Goal: Task Accomplishment & Management: Complete application form

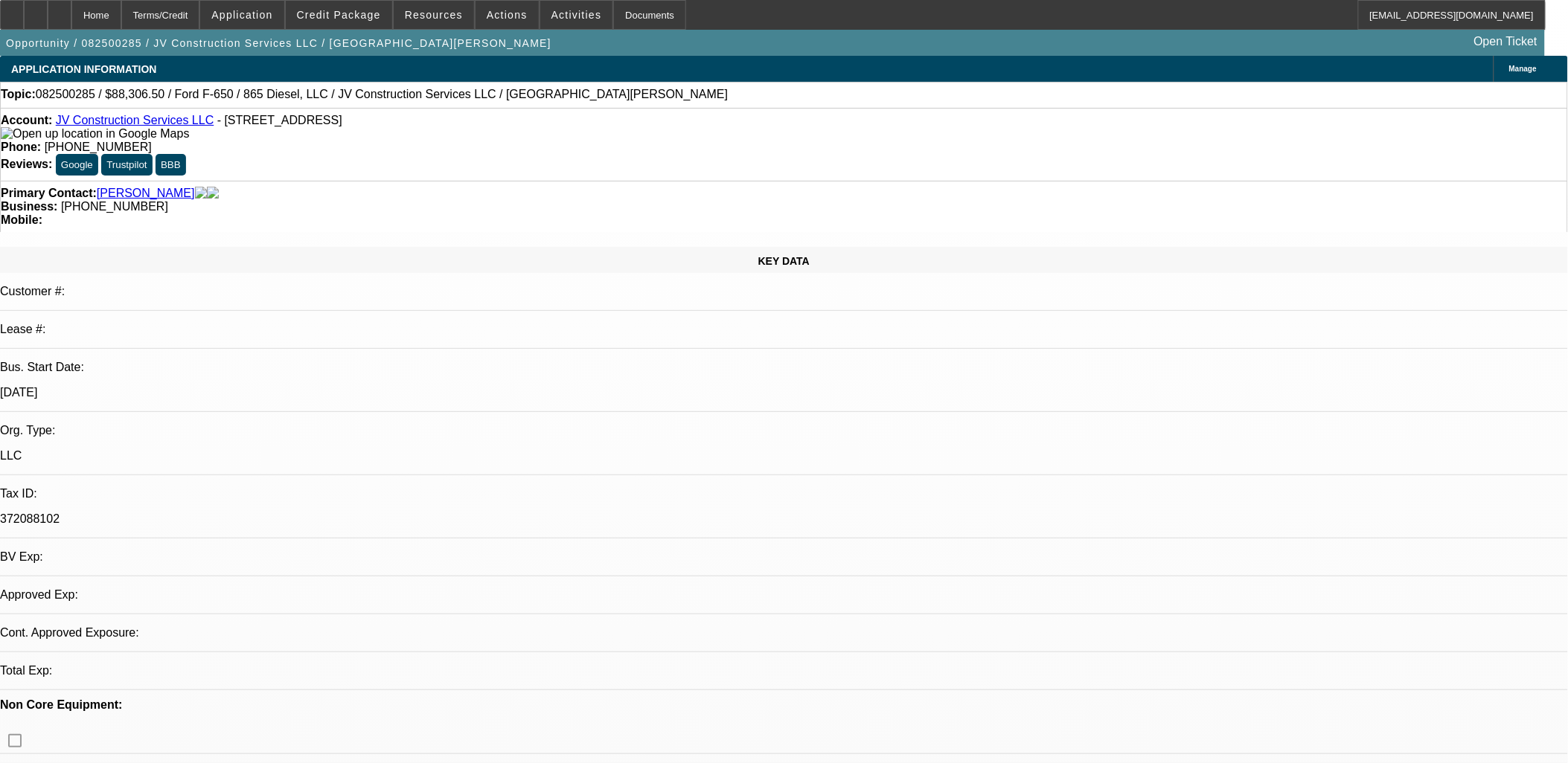
select select "0.15"
select select "2"
select select "0.1"
select select "2"
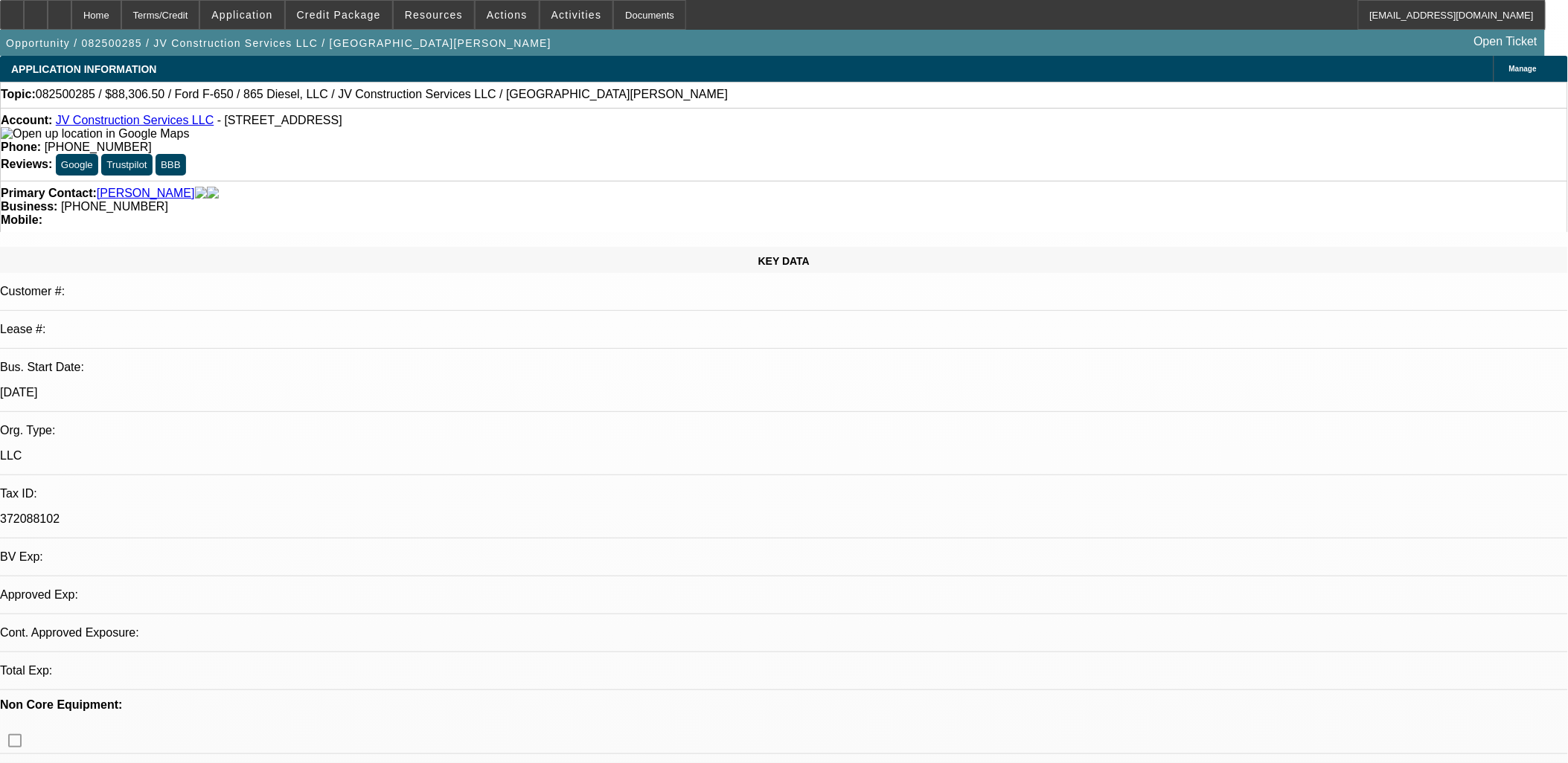
select select "0.1"
select select "1"
select select "2"
select select "4"
select select "1"
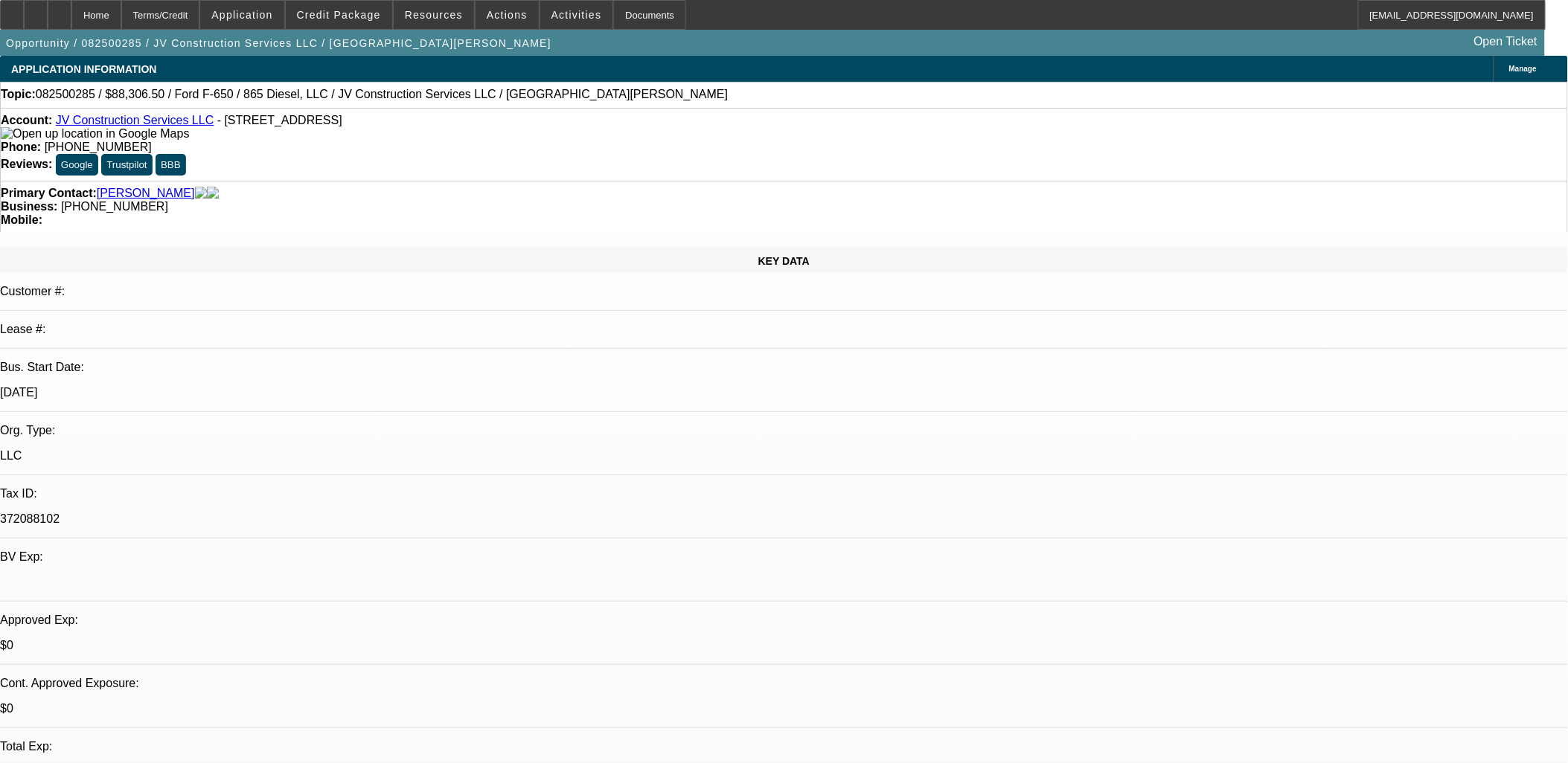
select select "2"
select select "4"
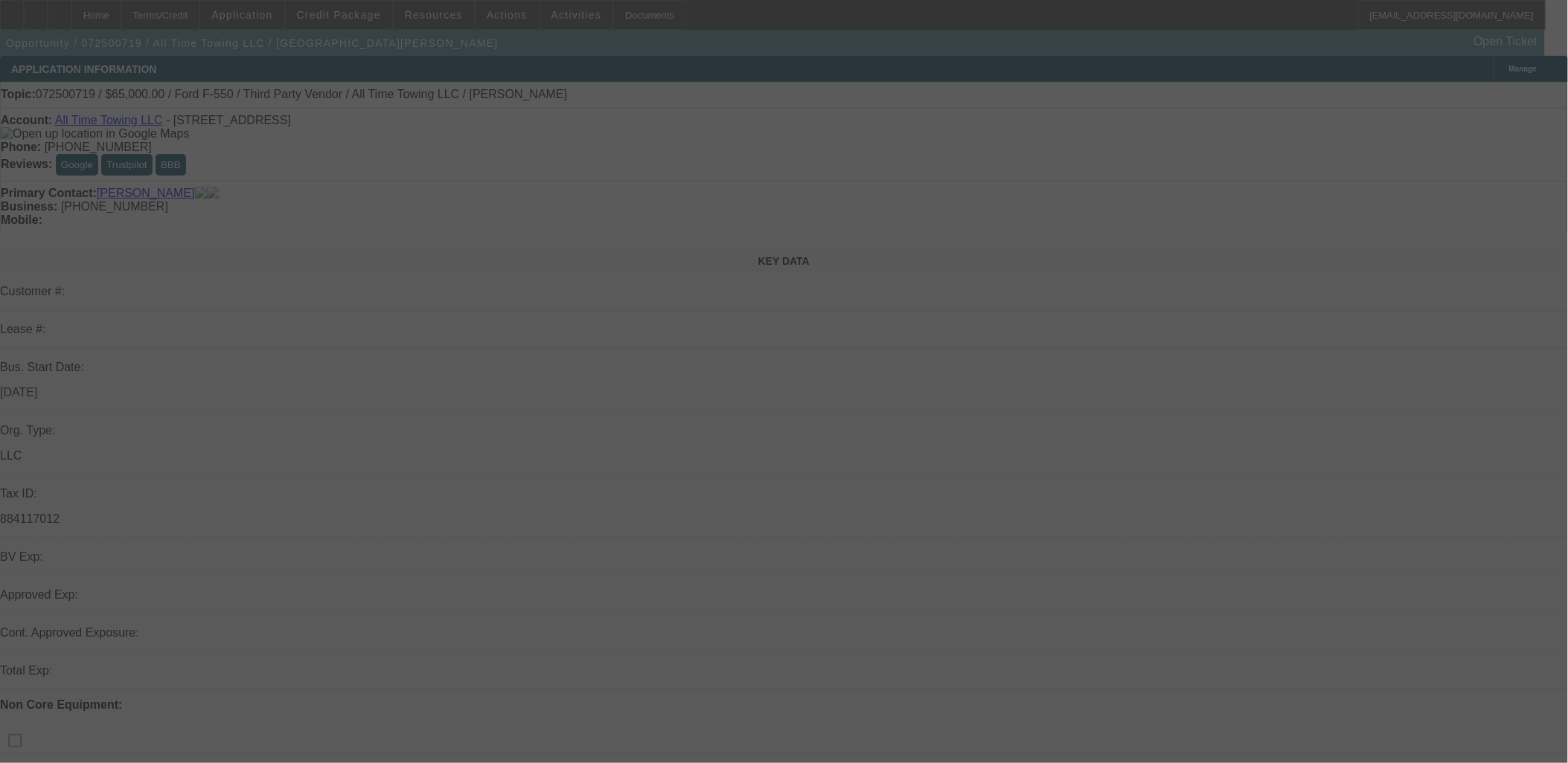
click at [362, 13] on div at bounding box center [784, 381] width 1568 height 763
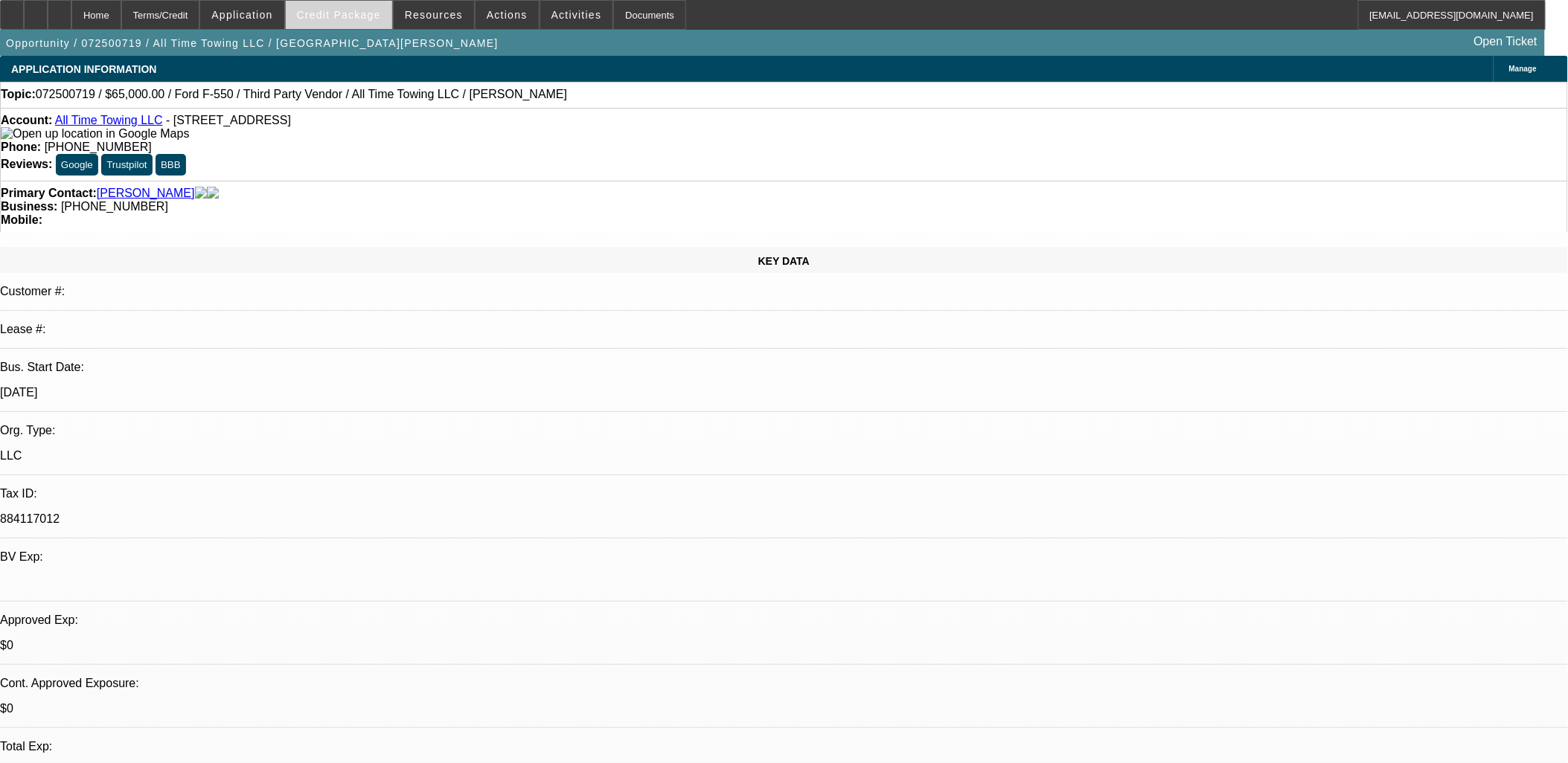
select select "0"
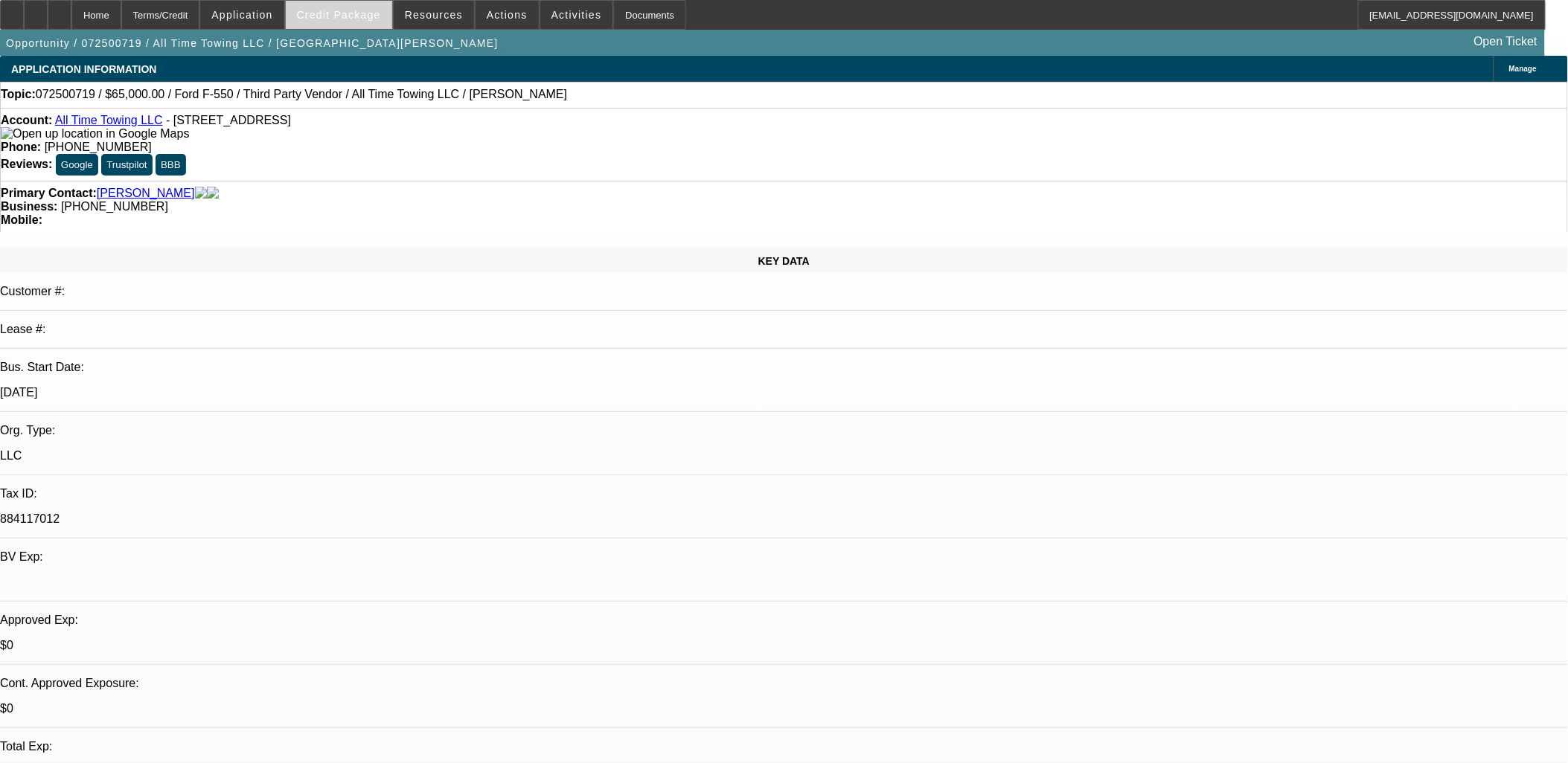
select select "0"
select select "1"
select select "3"
select select "6"
select select "1"
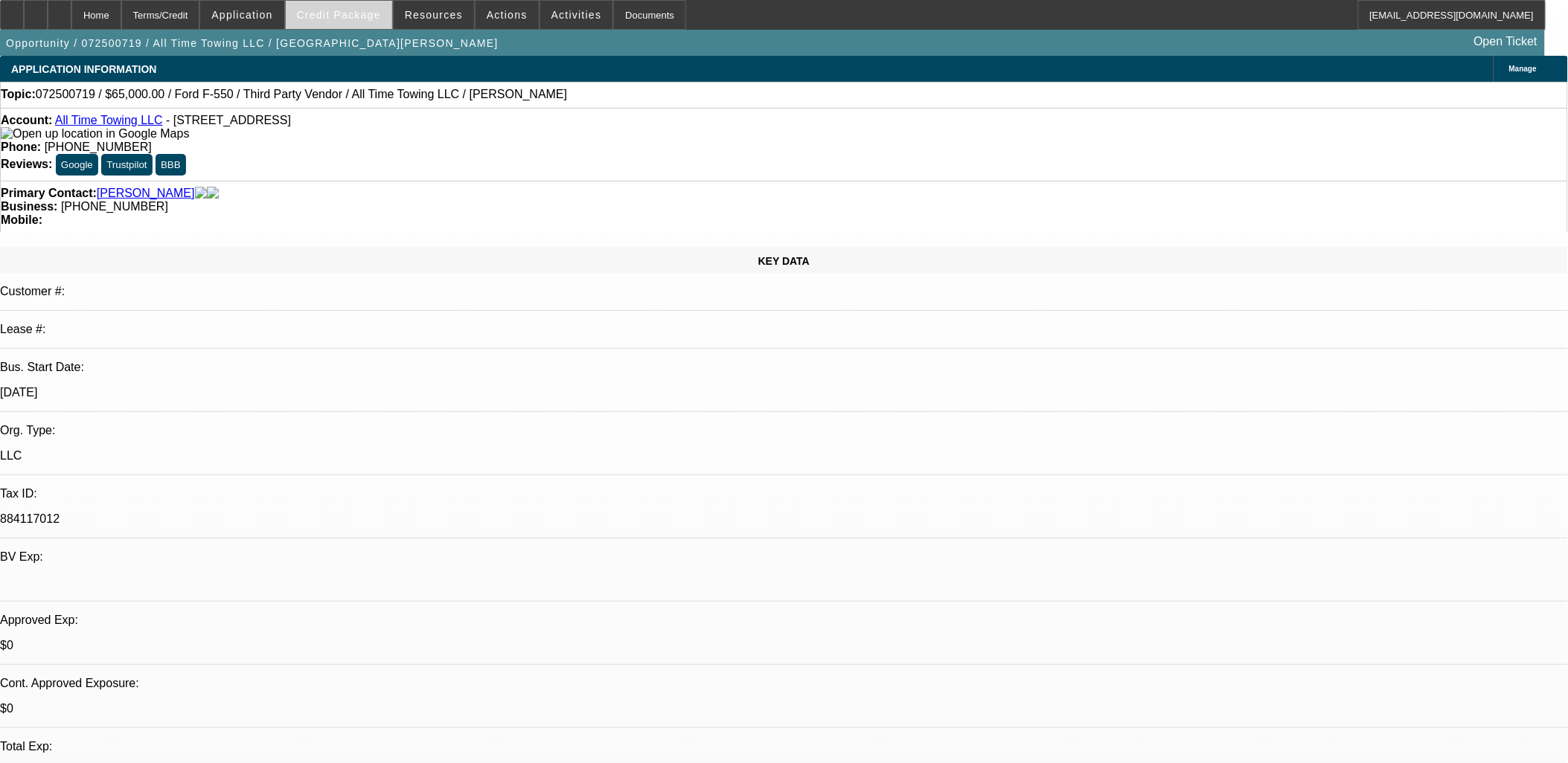
select select "3"
select select "6"
click at [355, 20] on span at bounding box center [339, 14] width 106 height 35
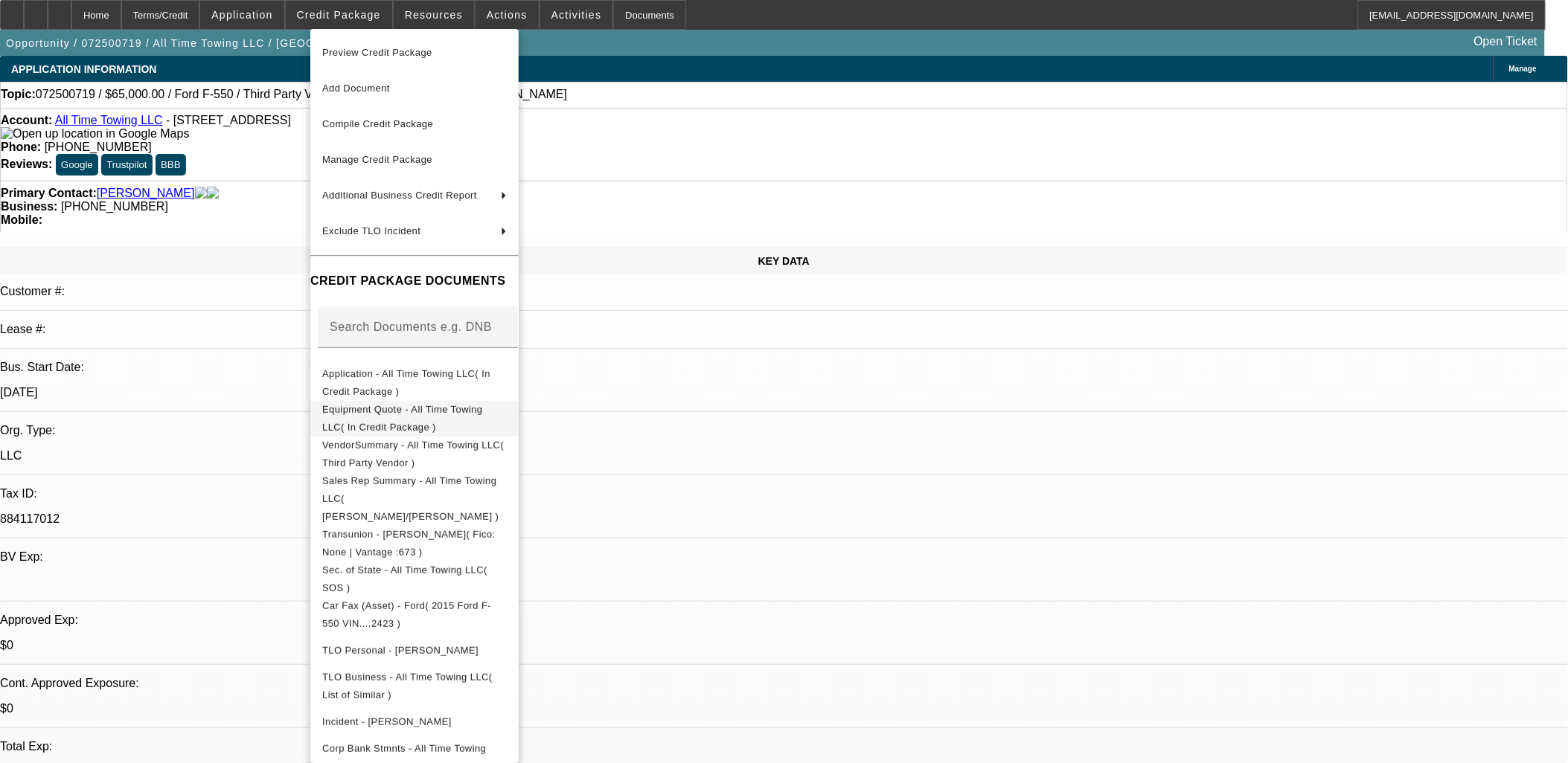
click at [428, 422] on button "Equipment Quote - All Time Towing LLC( In Credit Package )" at bounding box center [415, 418] width 209 height 35
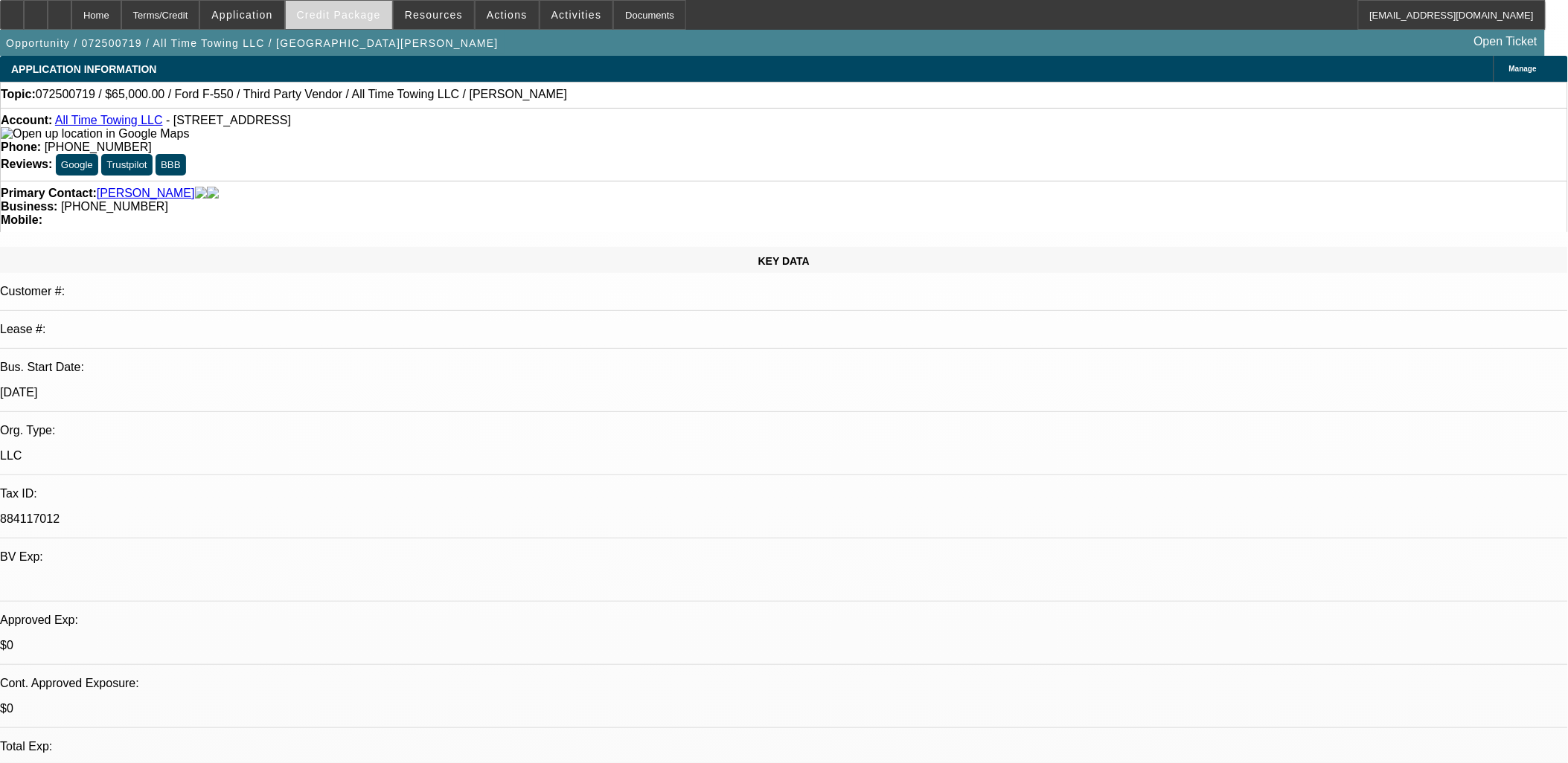
click at [332, 16] on span "Credit Package" at bounding box center [339, 15] width 84 height 12
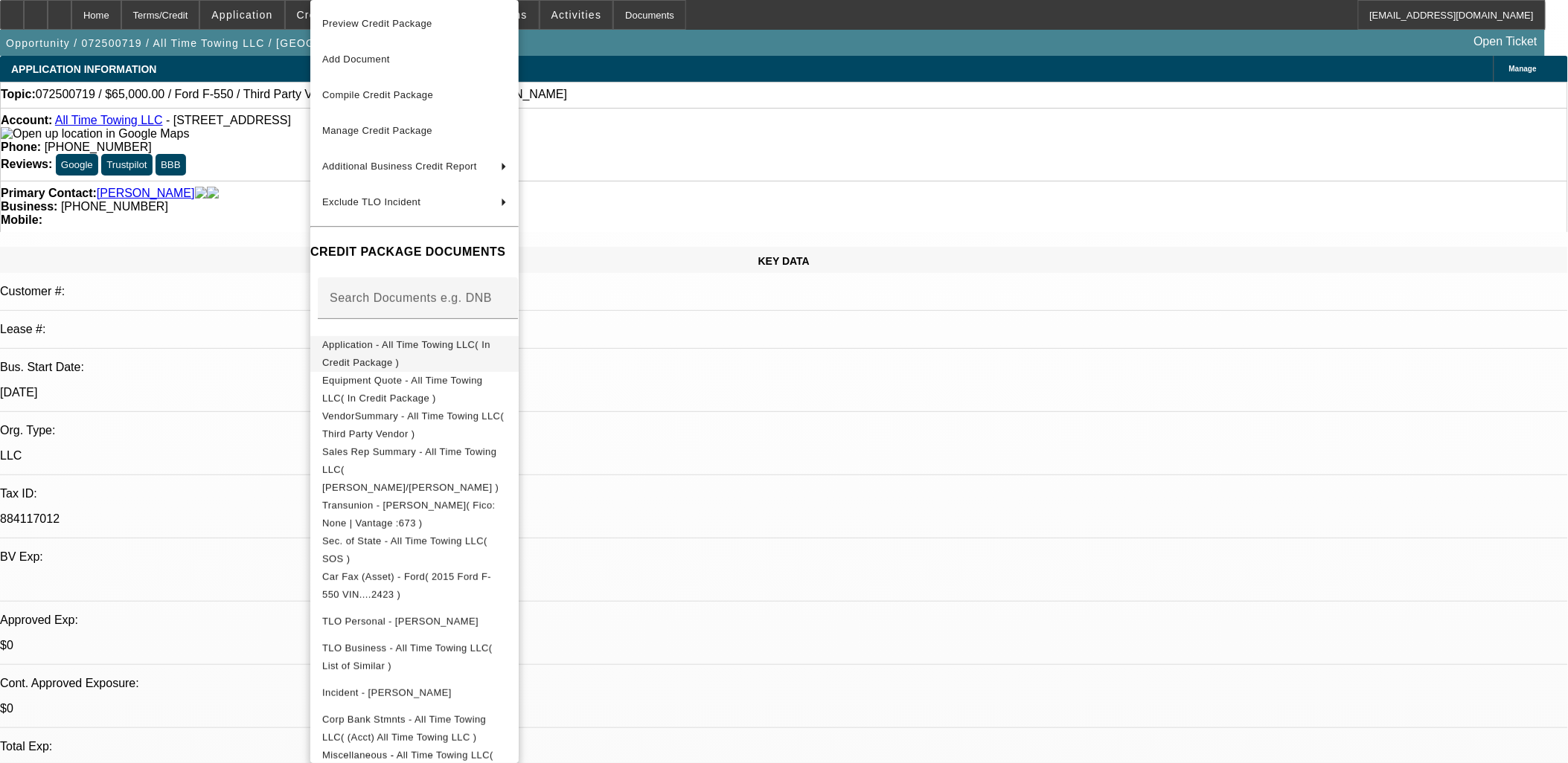
click at [392, 342] on span "Application - All Time Towing LLC( In Credit Package )" at bounding box center [407, 353] width 168 height 29
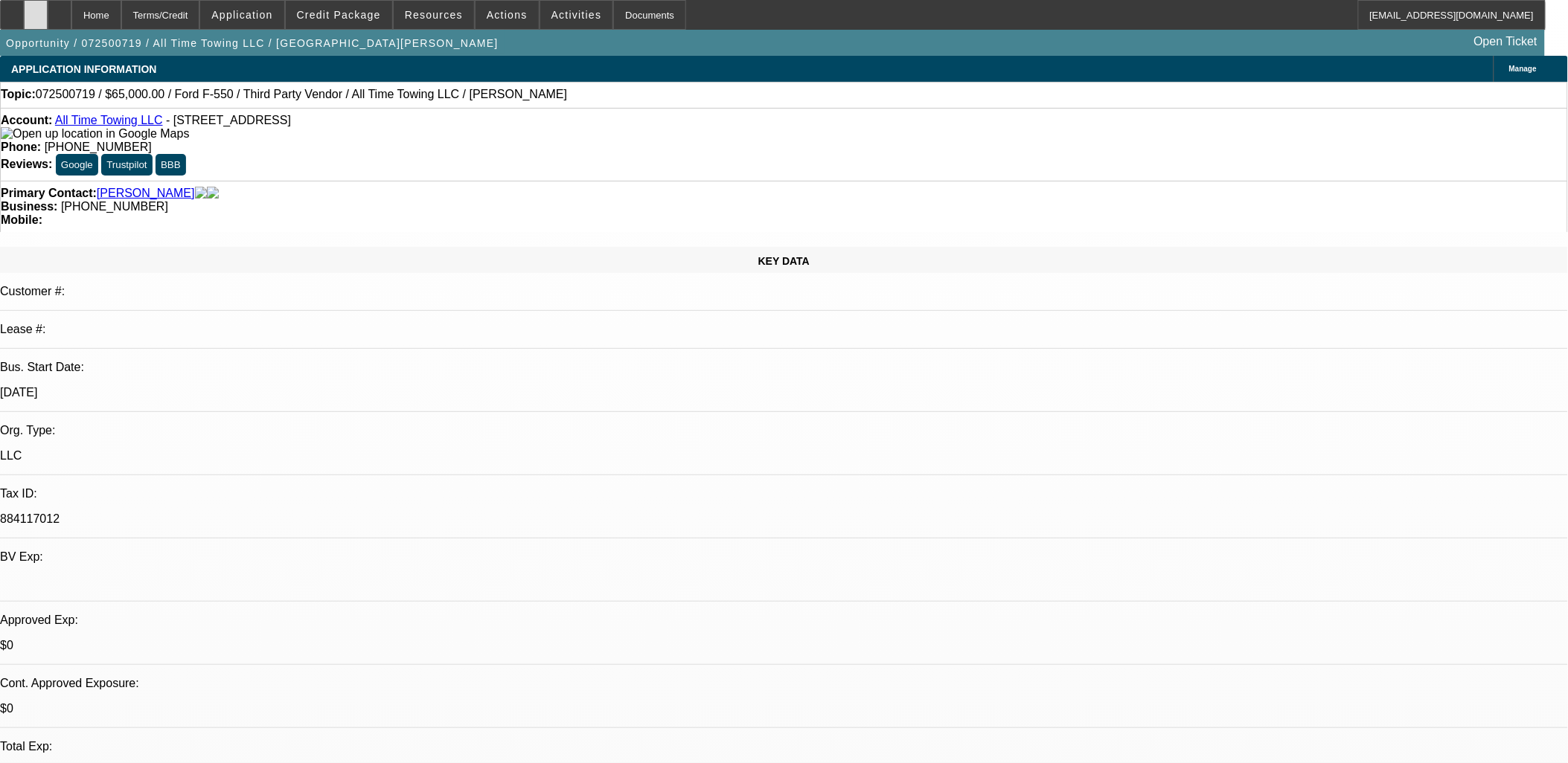
click at [48, 13] on div at bounding box center [35, 14] width 24 height 29
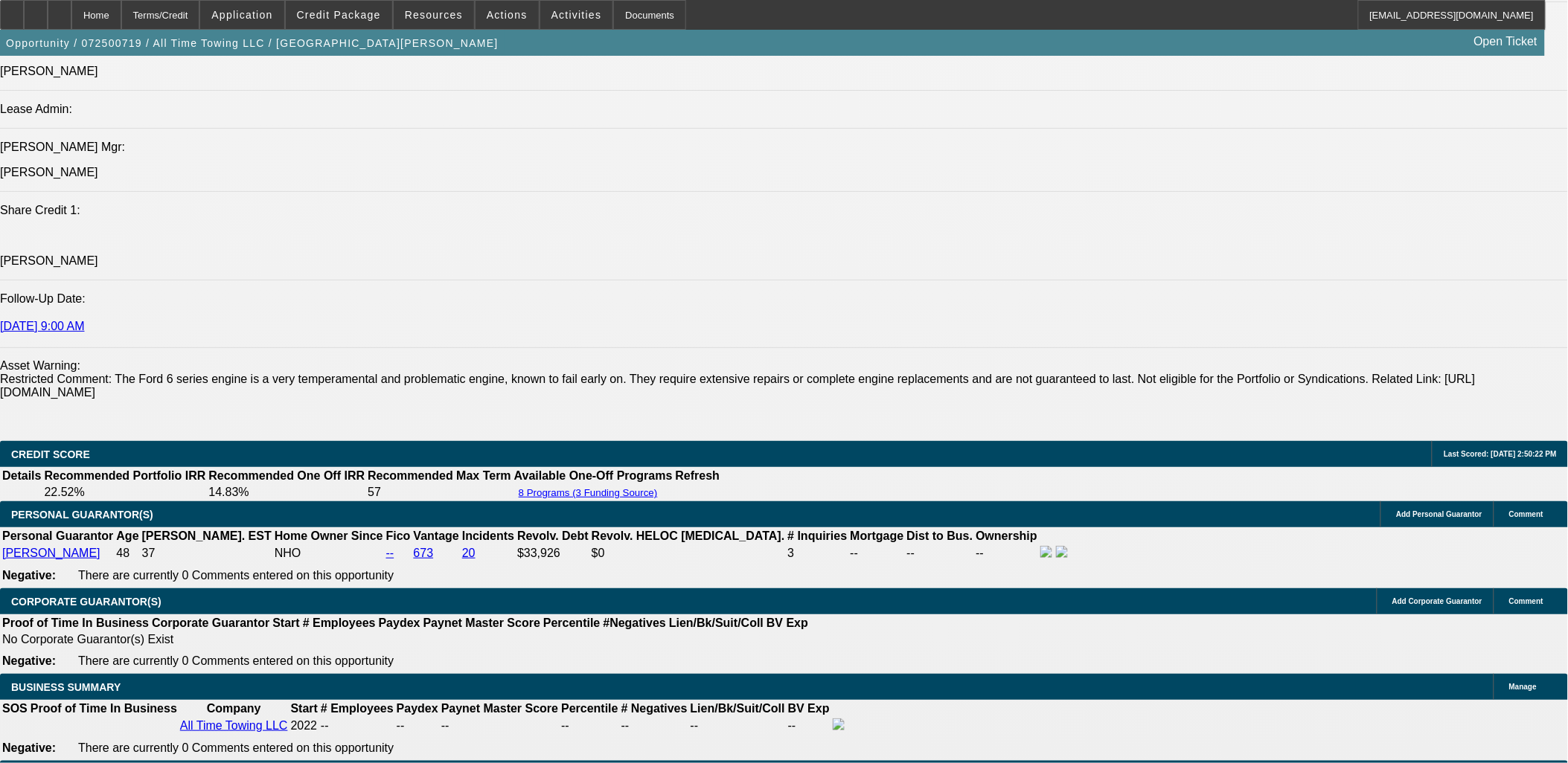
scroll to position [1984, 0]
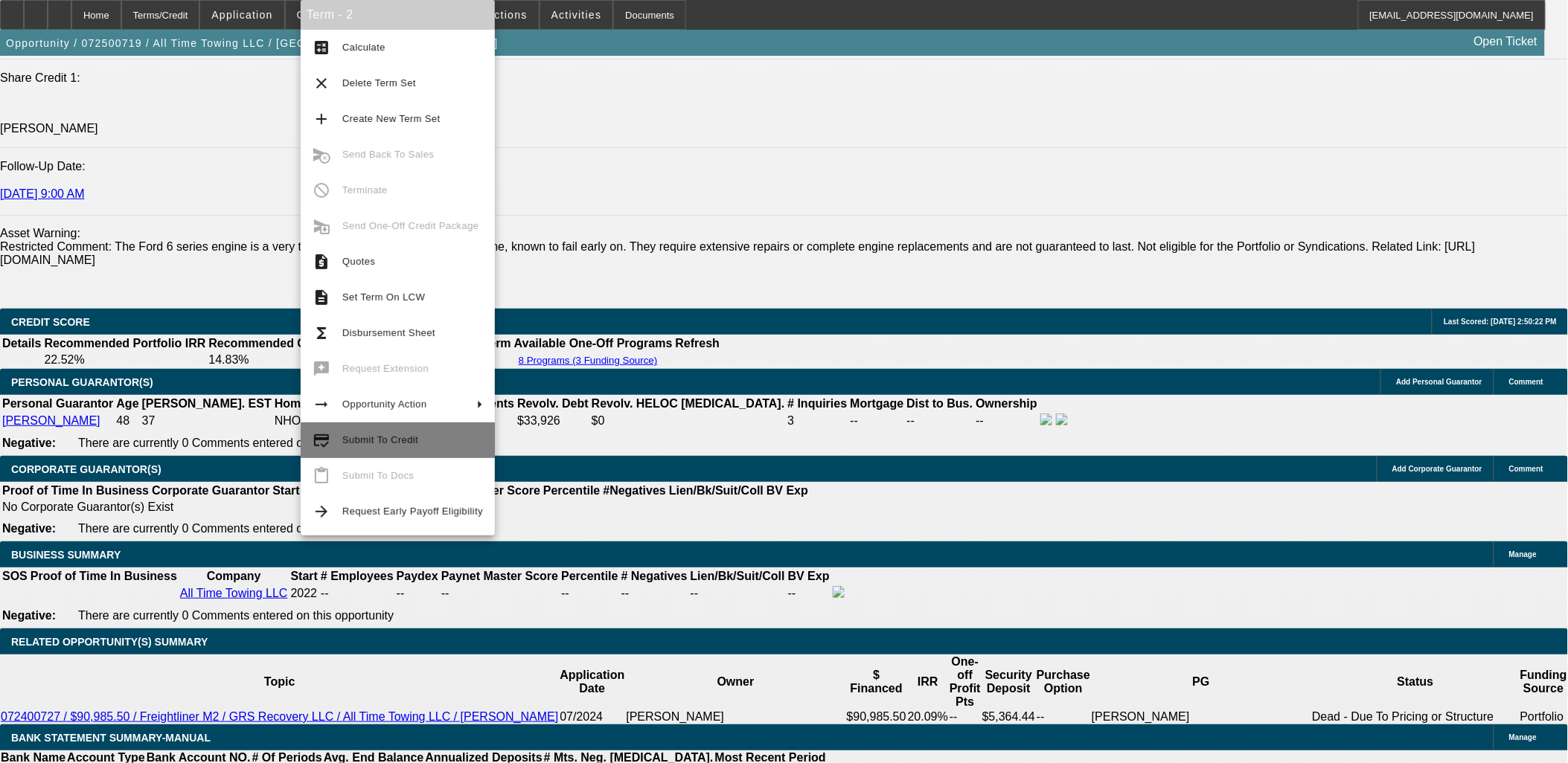
click at [361, 440] on span "Submit To Credit" at bounding box center [380, 439] width 76 height 11
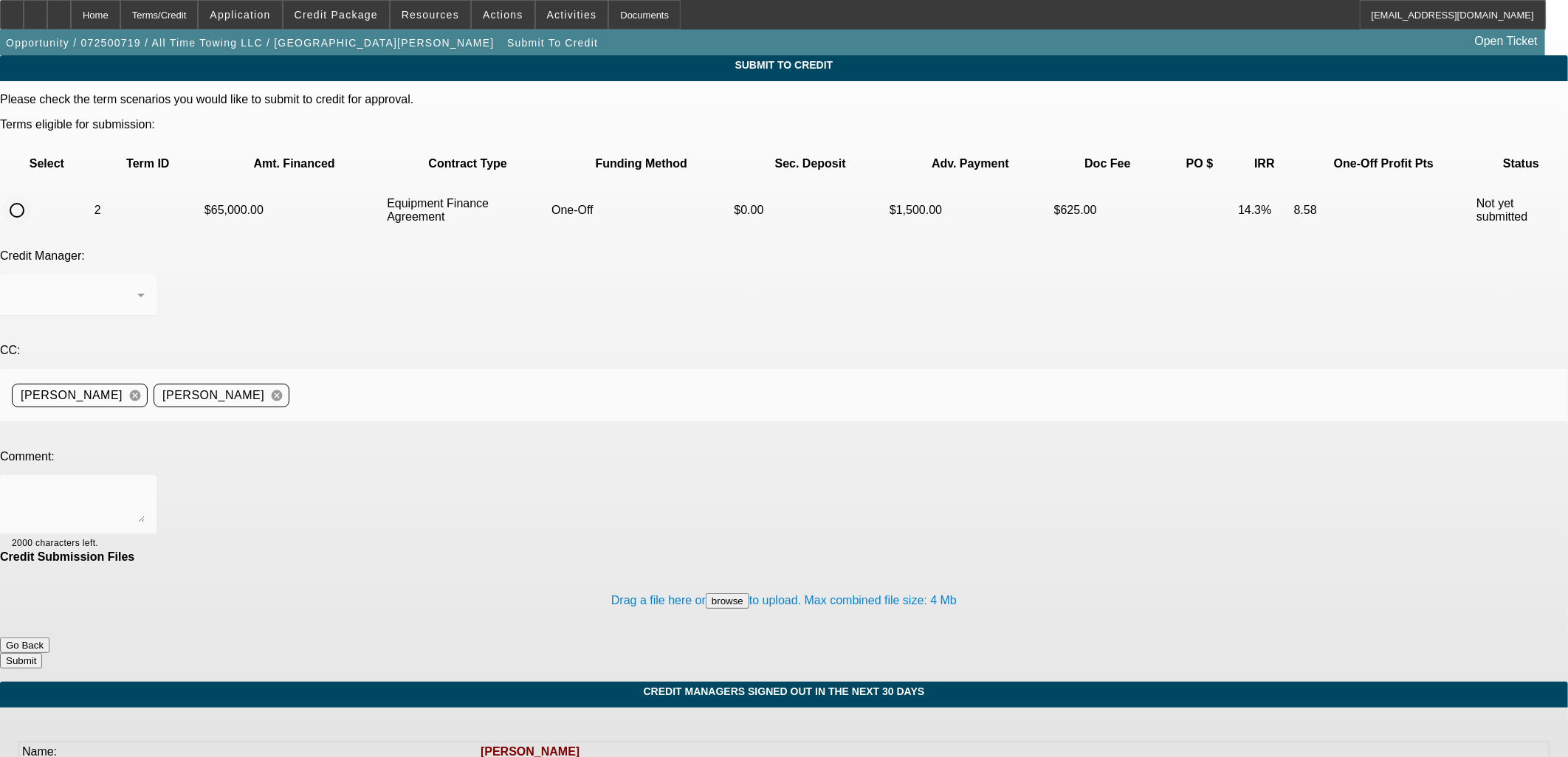
click at [32, 195] on input "radio" at bounding box center [17, 209] width 29 height 29
radio input "true"
click at [144, 475] on div at bounding box center [78, 504] width 133 height 59
type textarea "Please submit with just All Time Towing LLC as only CG per customer's request."
click at [42, 654] on button "Submit" at bounding box center [21, 661] width 42 height 16
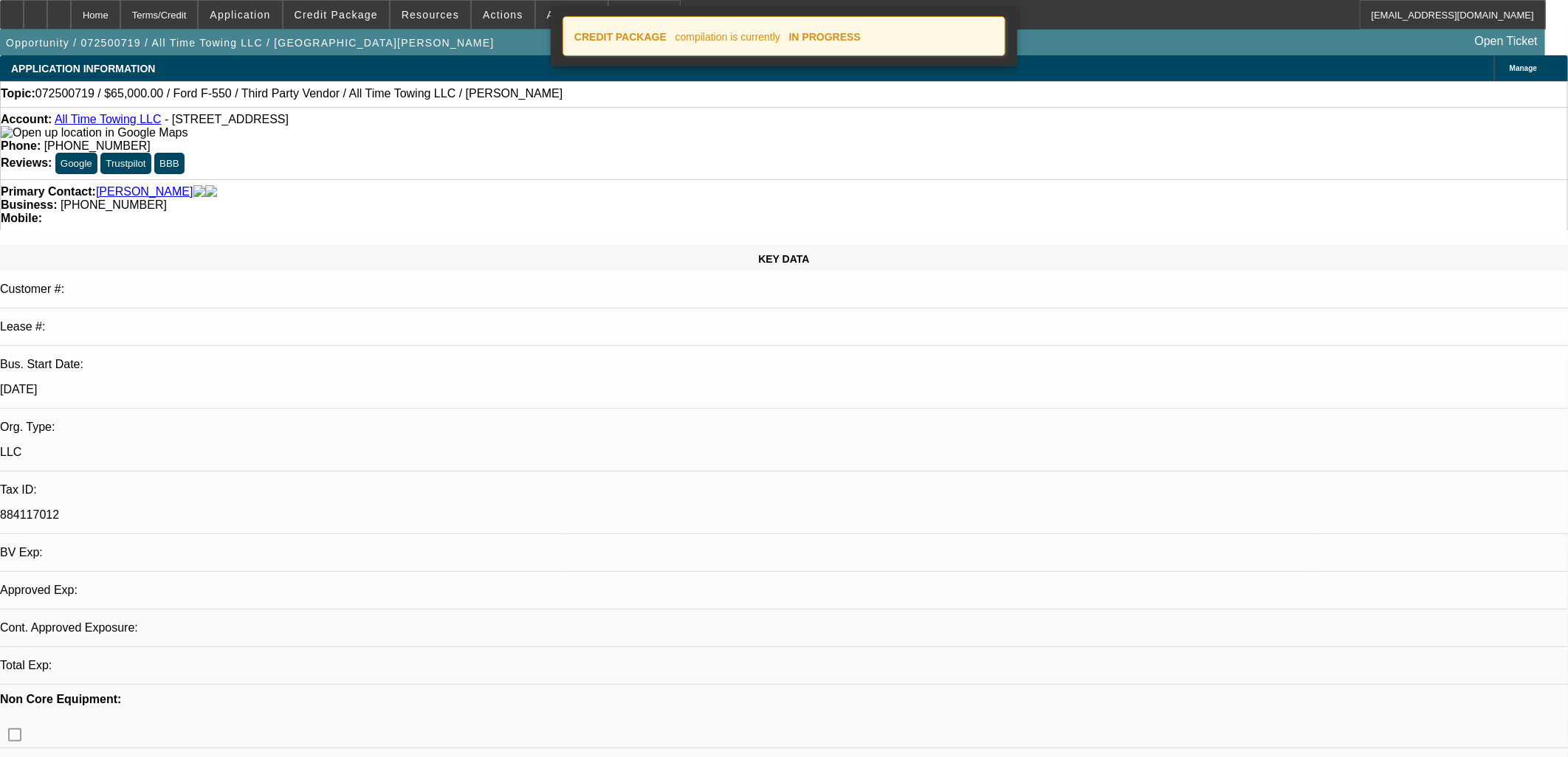
select select "0"
select select "3"
select select "0"
select select "6"
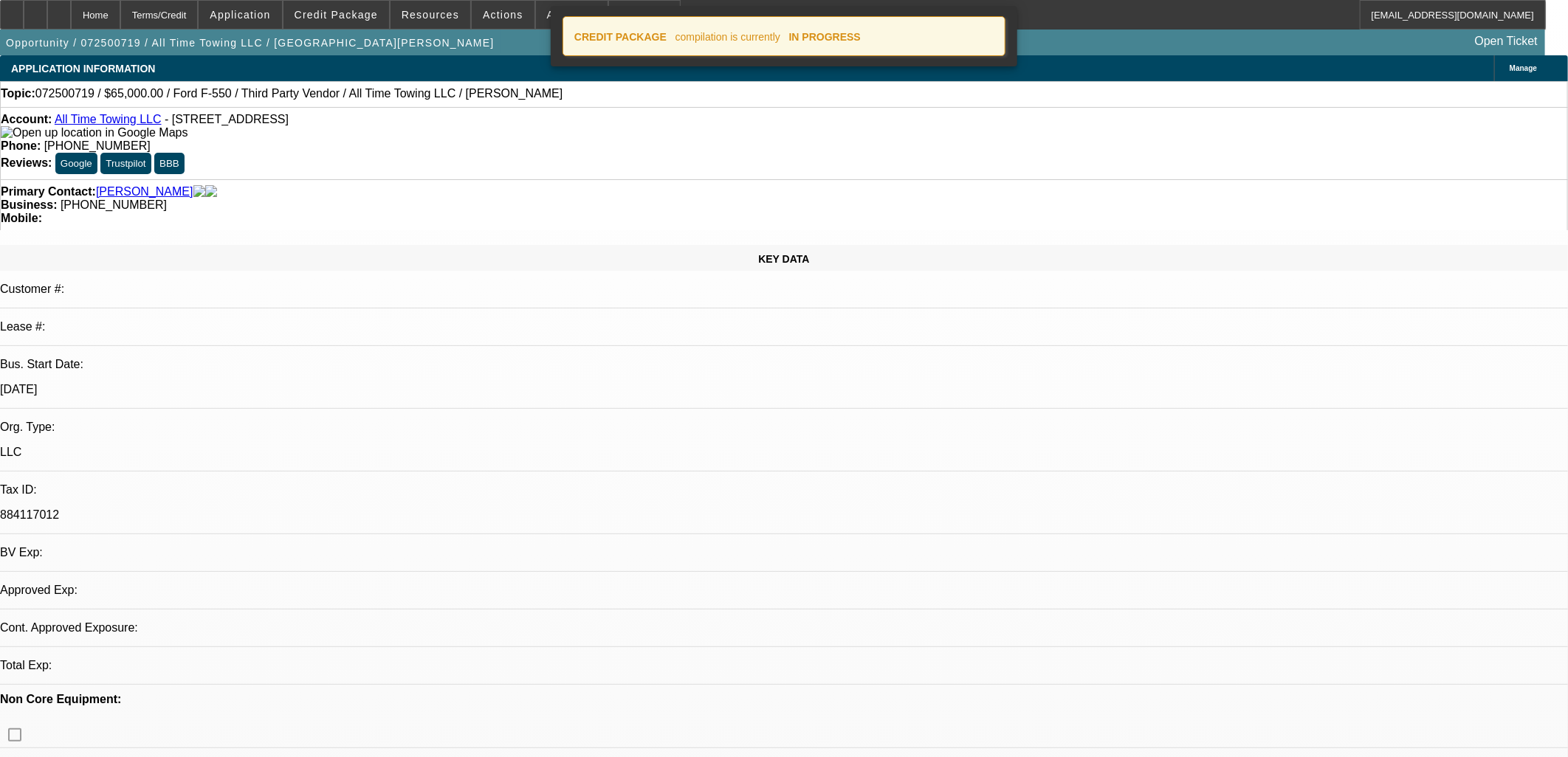
select select "0"
select select "3"
select select "0"
select select "6"
